Goal: Transaction & Acquisition: Download file/media

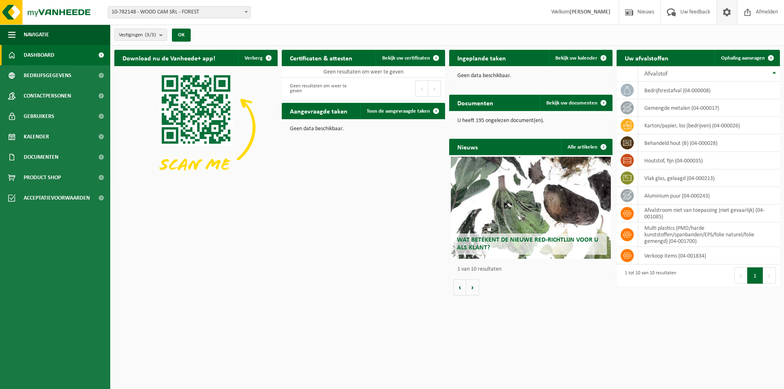
click at [727, 13] on span at bounding box center [727, 12] width 12 height 24
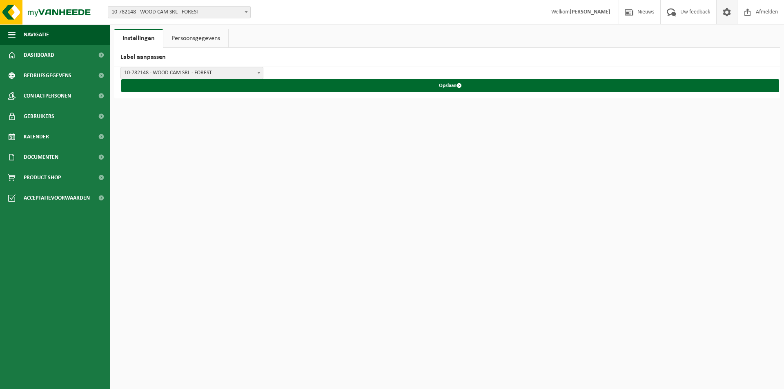
click at [246, 13] on span at bounding box center [246, 12] width 8 height 11
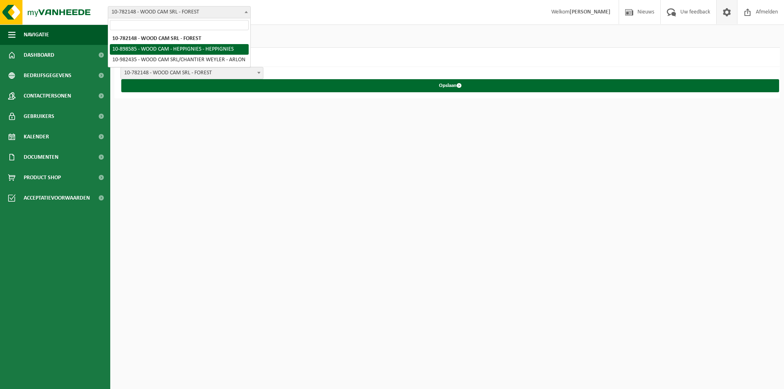
select select "118236"
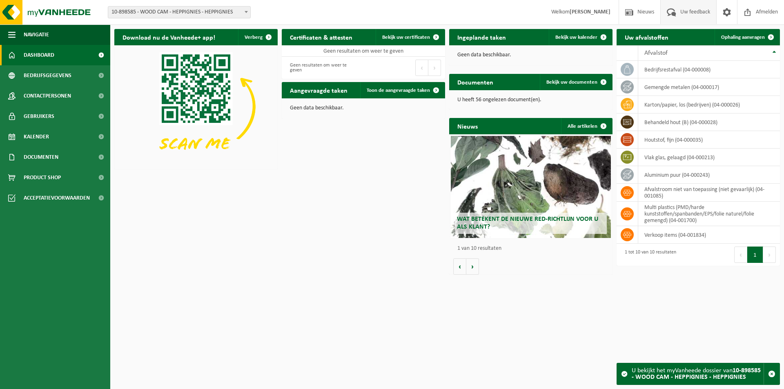
click at [696, 12] on span "Uw feedback" at bounding box center [695, 12] width 34 height 24
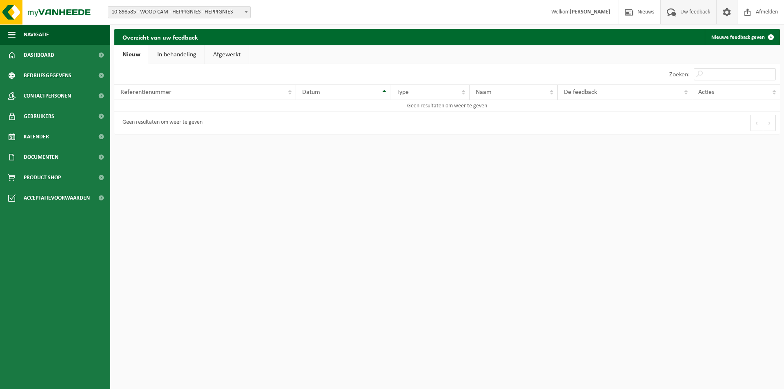
click at [727, 13] on span at bounding box center [727, 12] width 12 height 24
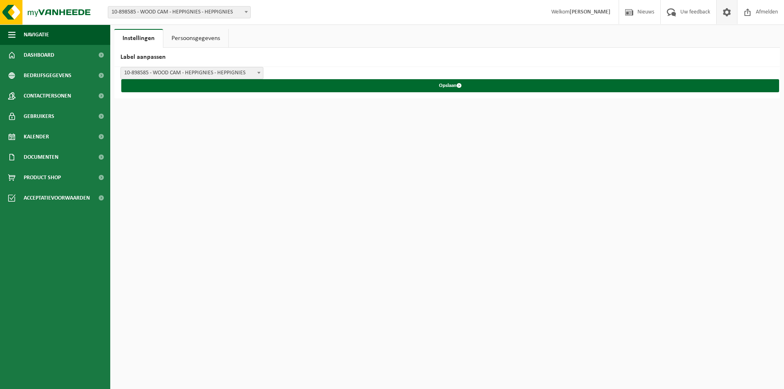
click at [203, 40] on link "Persoonsgegevens" at bounding box center [195, 38] width 65 height 19
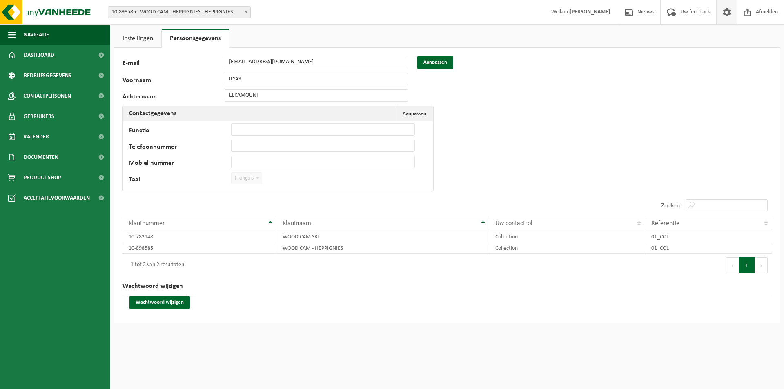
click at [143, 38] on link "Instellingen" at bounding box center [137, 38] width 47 height 19
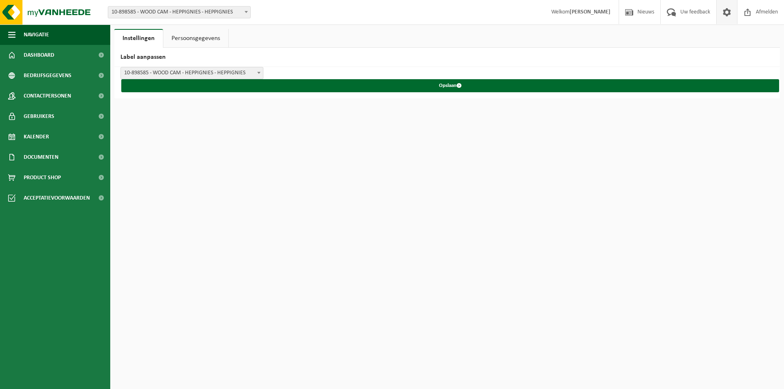
click at [257, 73] on b at bounding box center [258, 73] width 3 height 2
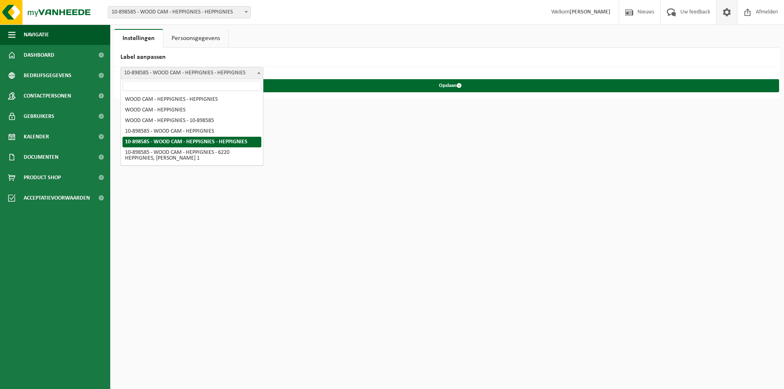
click at [261, 73] on span at bounding box center [259, 72] width 8 height 11
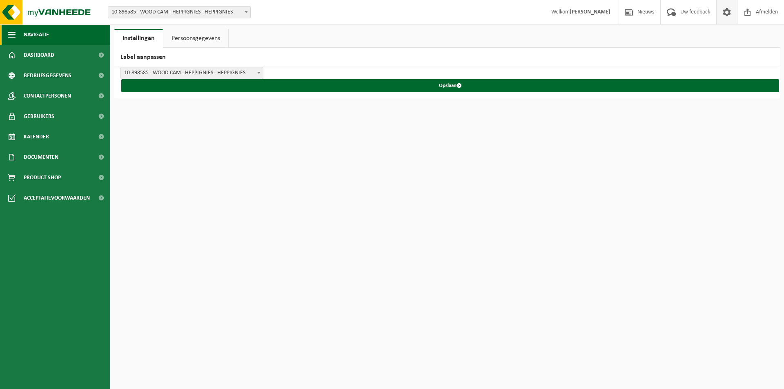
click at [11, 31] on span "button" at bounding box center [11, 35] width 7 height 20
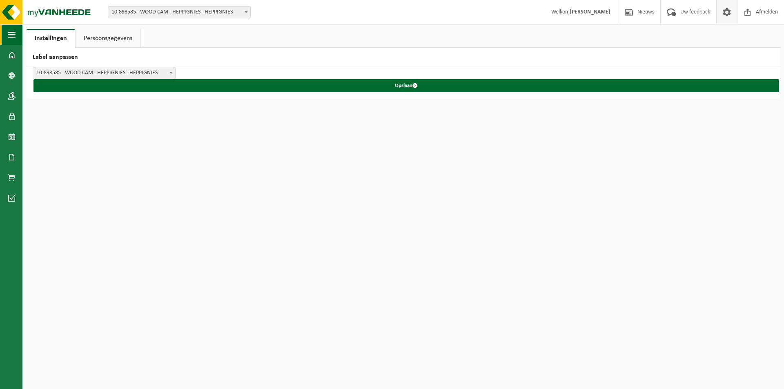
click at [11, 31] on span "button" at bounding box center [11, 35] width 7 height 20
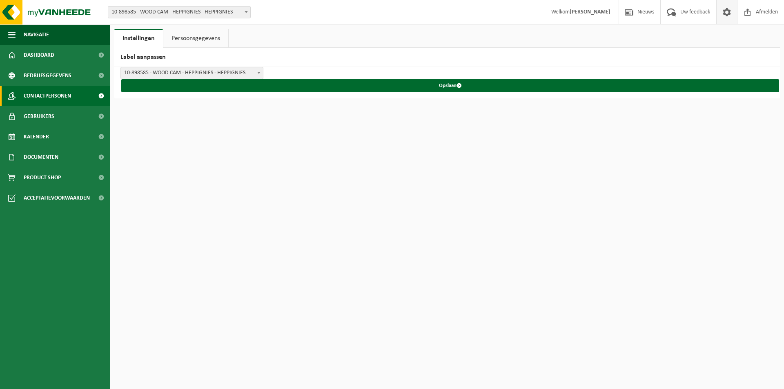
click at [43, 100] on span "Contactpersonen" at bounding box center [47, 96] width 47 height 20
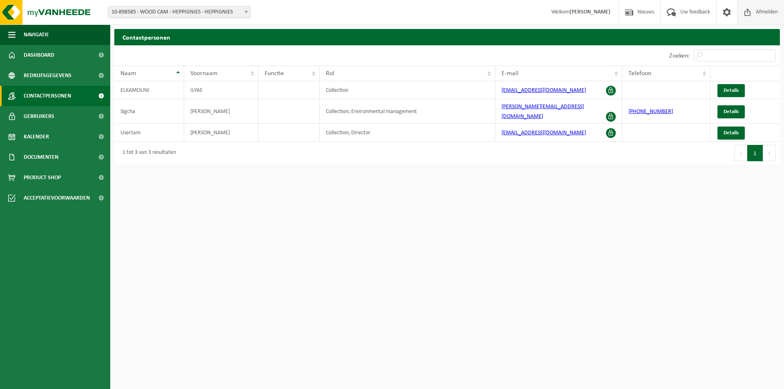
click at [761, 11] on span "Afmelden" at bounding box center [767, 12] width 26 height 24
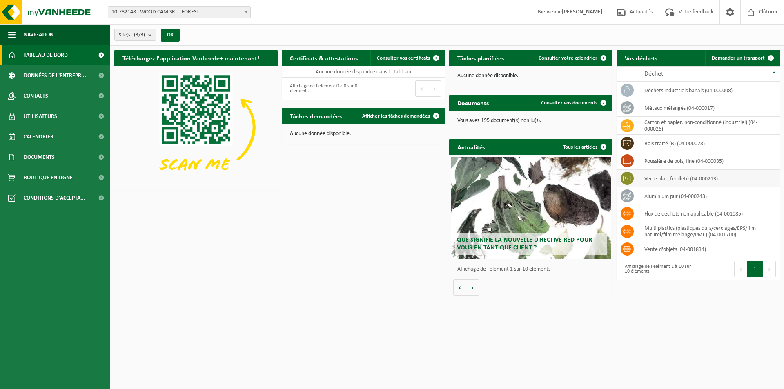
click at [656, 183] on td "verre plat, feuilleté (04-000213)" at bounding box center [709, 179] width 142 height 18
click at [627, 178] on icon at bounding box center [627, 178] width 8 height 8
click at [715, 181] on td "verre plat, feuilleté (04-000213)" at bounding box center [709, 179] width 142 height 18
click at [473, 288] on button "Volgende" at bounding box center [472, 287] width 13 height 16
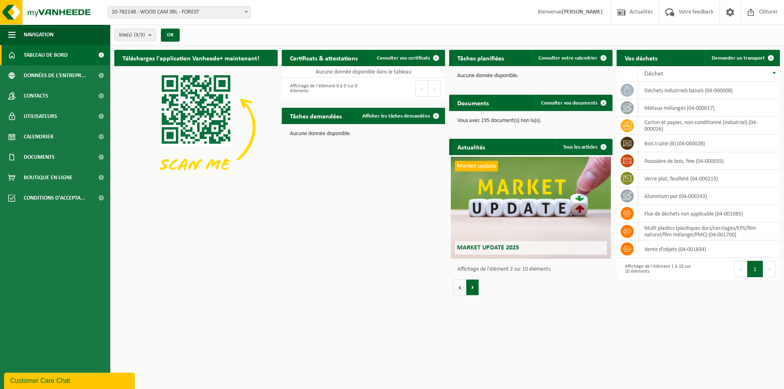
click at [473, 288] on button "Volgende" at bounding box center [472, 287] width 13 height 16
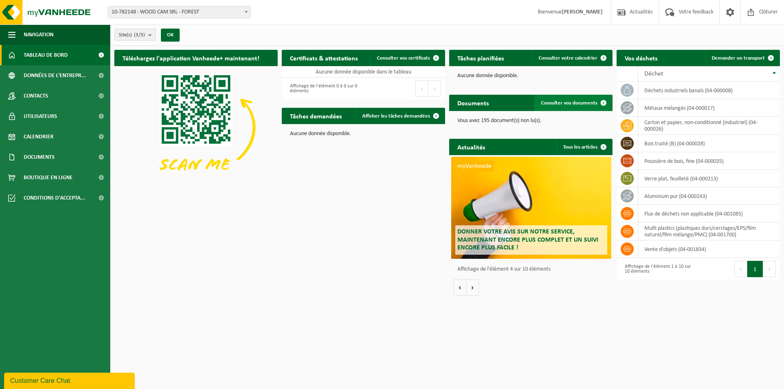
scroll to position [0, 490]
click at [53, 71] on span "Données de l'entrepr..." at bounding box center [55, 75] width 62 height 20
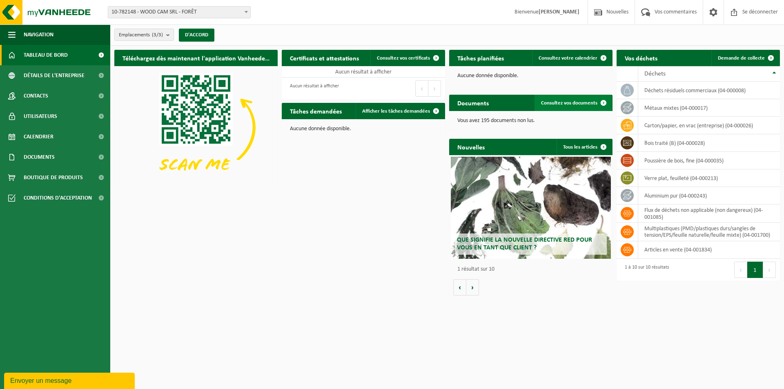
click at [576, 101] on font "Consultez vos documents" at bounding box center [569, 102] width 56 height 5
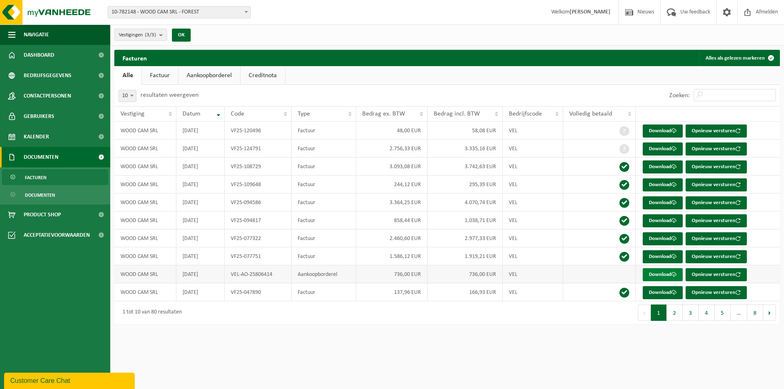
click at [660, 276] on link "Download" at bounding box center [663, 274] width 40 height 13
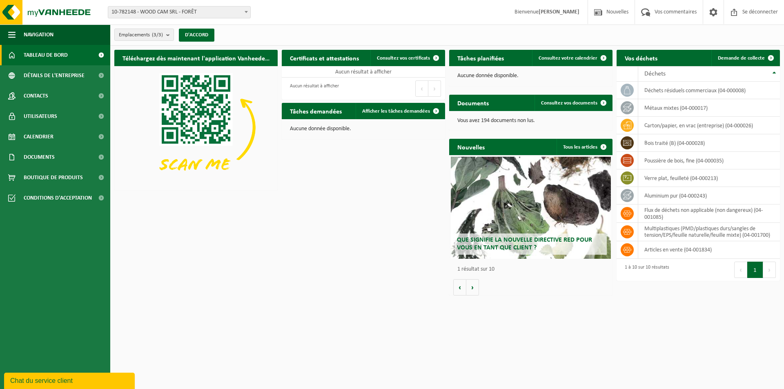
drag, startPoint x: 275, startPoint y: 205, endPoint x: 268, endPoint y: 174, distance: 31.8
click at [275, 198] on div "Téléchargez dès maintenant l'application Vanheede+ ! Cacher Certificats et atte…" at bounding box center [447, 173] width 670 height 254
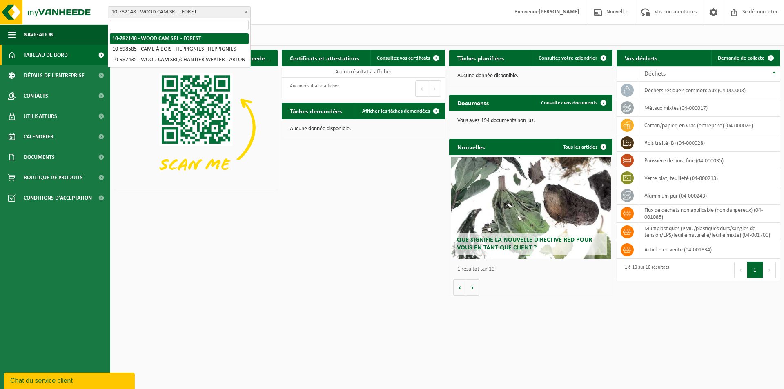
click at [232, 14] on span "10-782148 - WOOD CAM SRL - FORÊT" at bounding box center [179, 12] width 142 height 11
select select "118236"
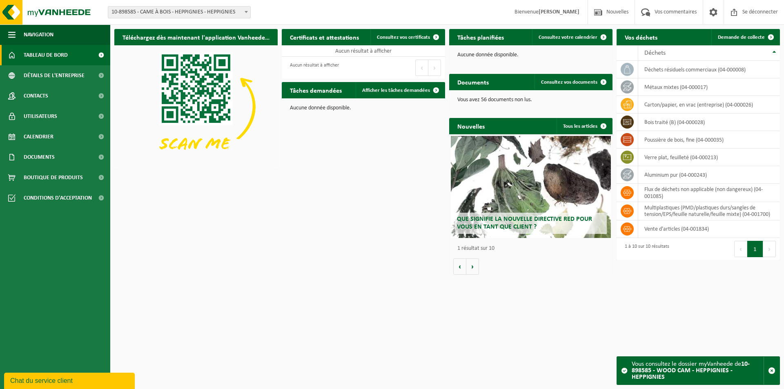
click at [244, 201] on div "Téléchargez dès maintenant l'application Vanheede+ ! Cacher Certificats et atte…" at bounding box center [447, 152] width 670 height 254
click at [415, 36] on font "Consultez vos certificats" at bounding box center [403, 37] width 53 height 5
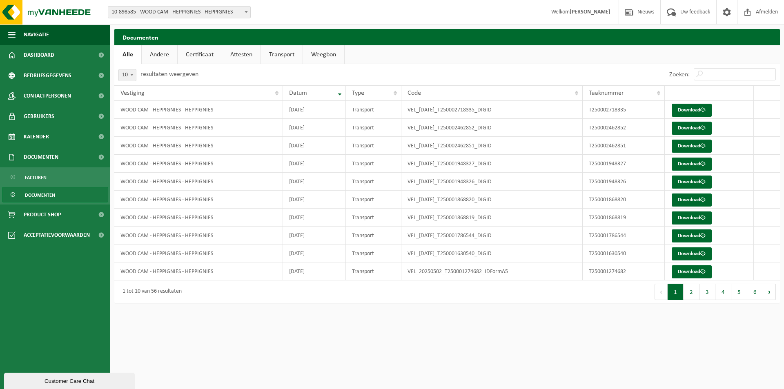
click at [161, 54] on link "Andere" at bounding box center [160, 54] width 36 height 19
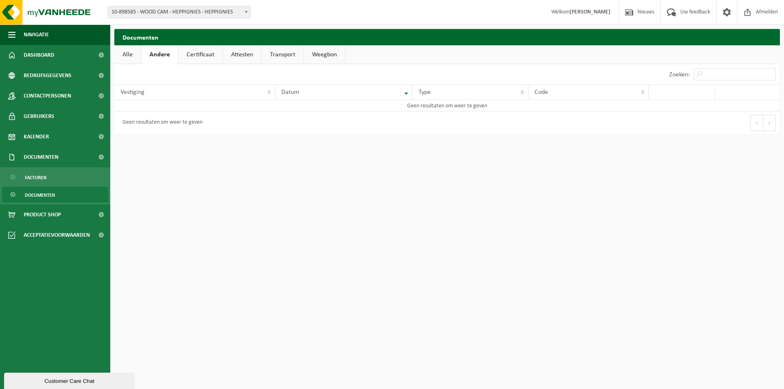
click at [205, 54] on link "Certificaat" at bounding box center [200, 54] width 44 height 19
click at [242, 56] on link "Attesten" at bounding box center [241, 54] width 38 height 19
click at [283, 54] on link "Transport" at bounding box center [283, 54] width 42 height 19
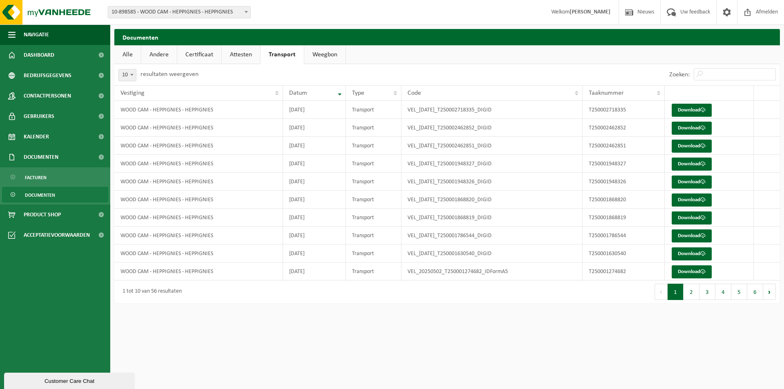
click at [326, 54] on link "Weegbon" at bounding box center [324, 54] width 41 height 19
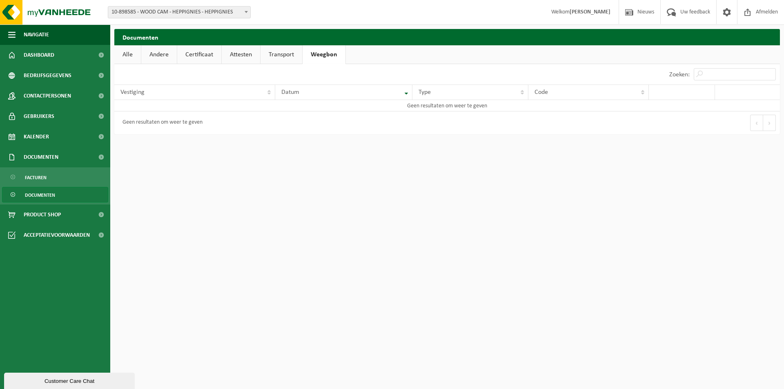
click at [129, 56] on link "Alle" at bounding box center [127, 54] width 27 height 19
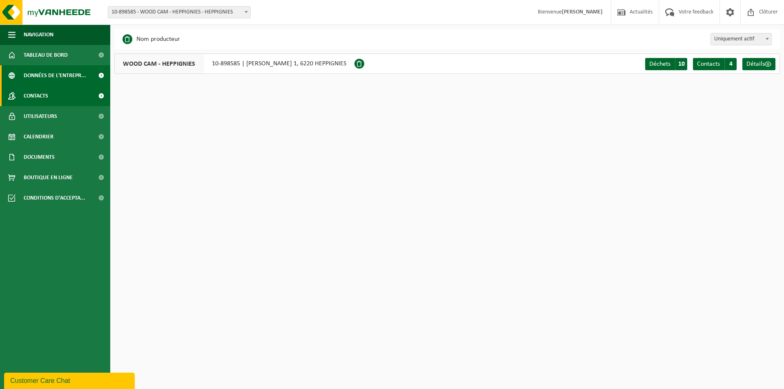
click at [37, 92] on span "Contacts" at bounding box center [36, 96] width 25 height 20
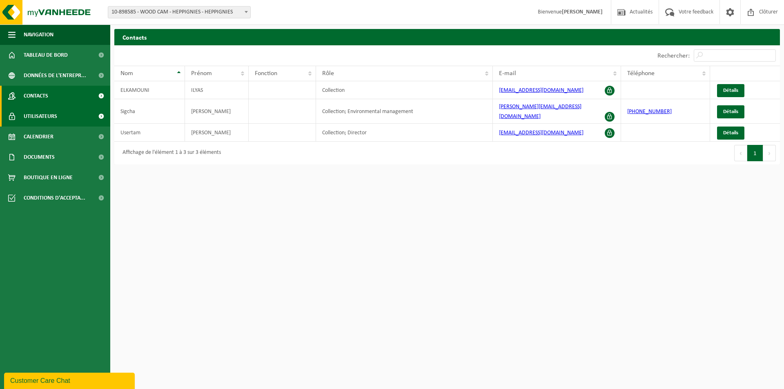
click at [41, 121] on span "Utilisateurs" at bounding box center [40, 116] width 33 height 20
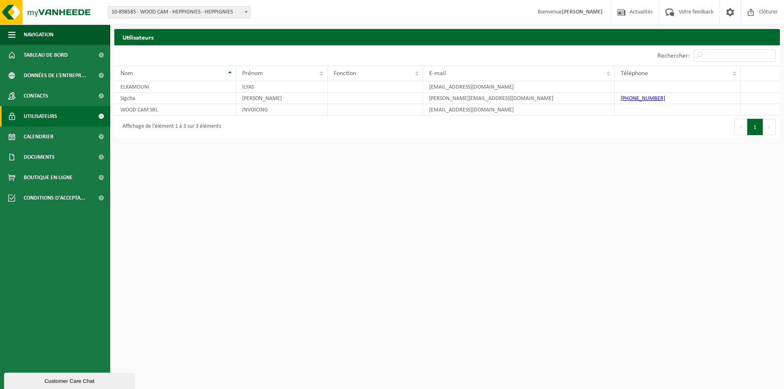
click at [48, 136] on span "Calendrier" at bounding box center [39, 137] width 30 height 20
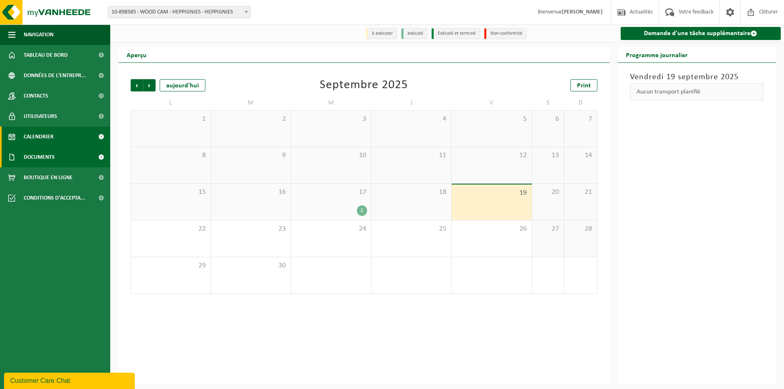
click at [50, 151] on span "Documents" at bounding box center [39, 157] width 31 height 20
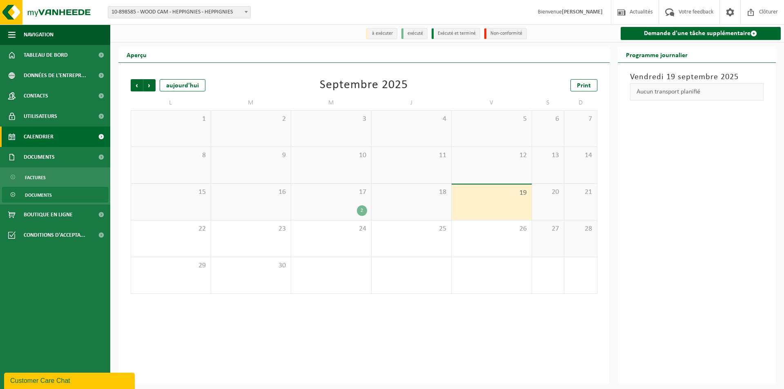
click at [47, 196] on span "Documents" at bounding box center [38, 195] width 27 height 16
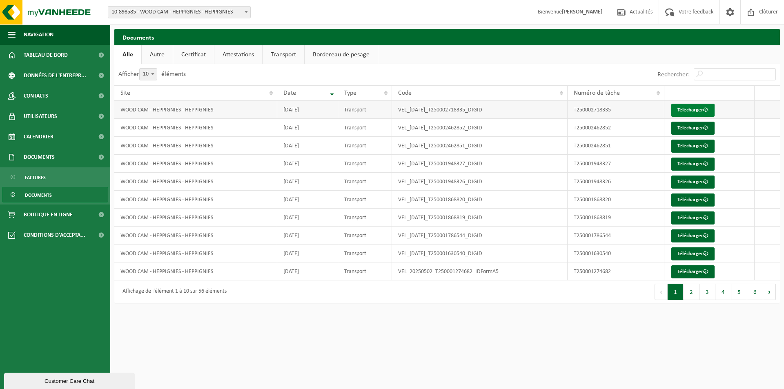
click at [687, 111] on link "Télécharger" at bounding box center [692, 110] width 43 height 13
click at [64, 235] on span "Conditions d'accepta..." at bounding box center [55, 235] width 62 height 20
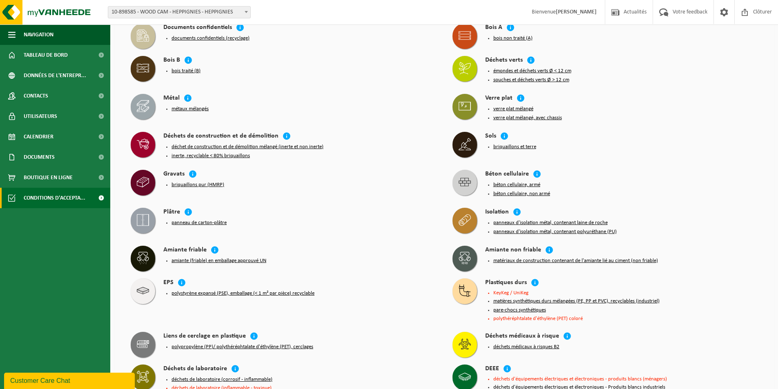
scroll to position [229, 0]
